Goal: Task Accomplishment & Management: Manage account settings

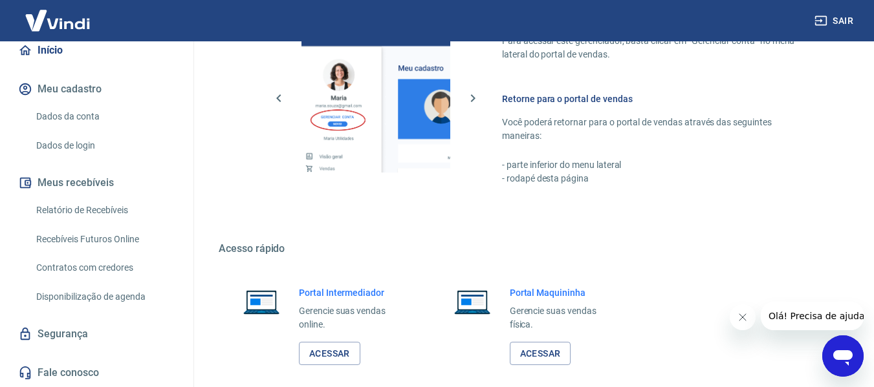
scroll to position [808, 0]
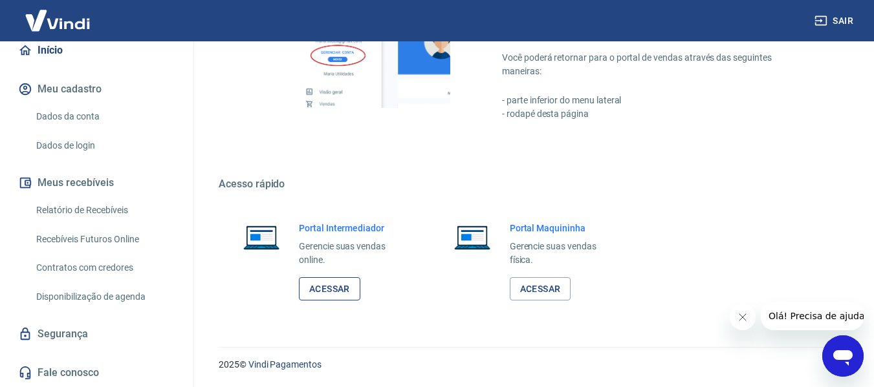
click at [334, 291] on link "Acessar" at bounding box center [329, 289] width 61 height 24
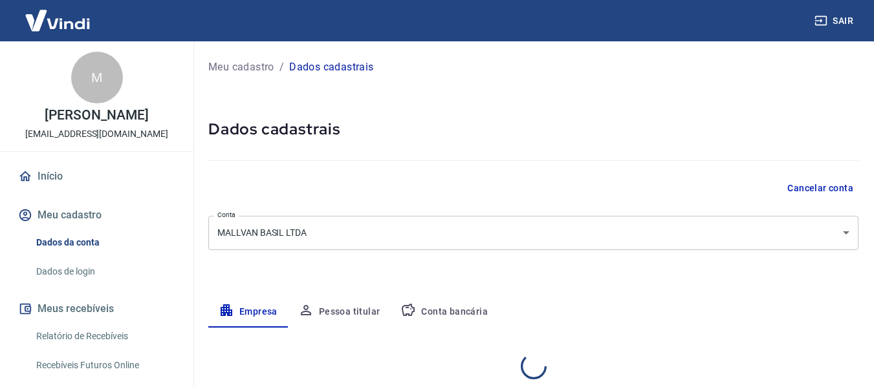
select select "SP"
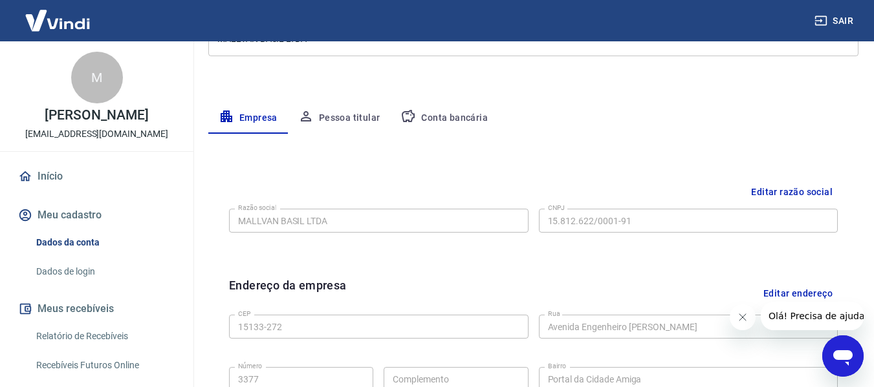
click at [455, 122] on button "Conta bancária" at bounding box center [444, 118] width 108 height 31
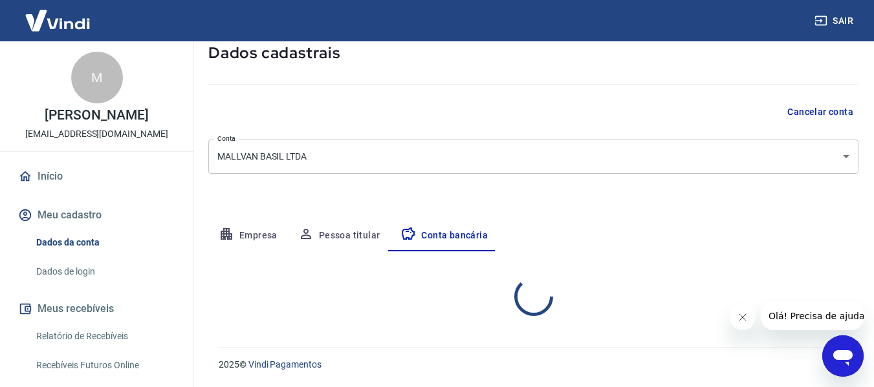
scroll to position [194, 0]
select select "1"
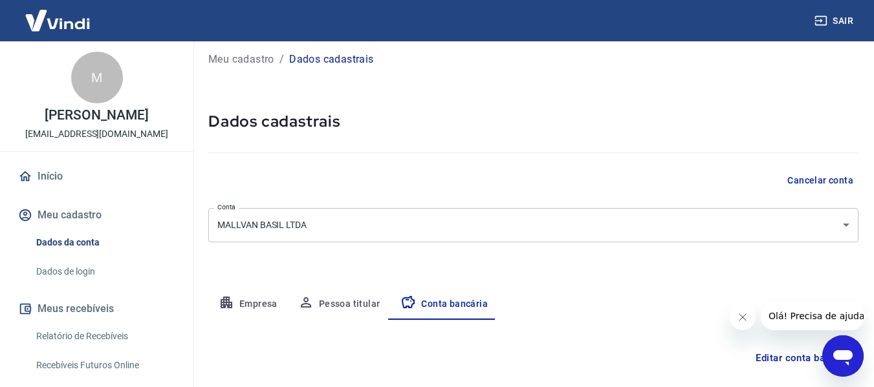
scroll to position [0, 0]
